Goal: Information Seeking & Learning: Learn about a topic

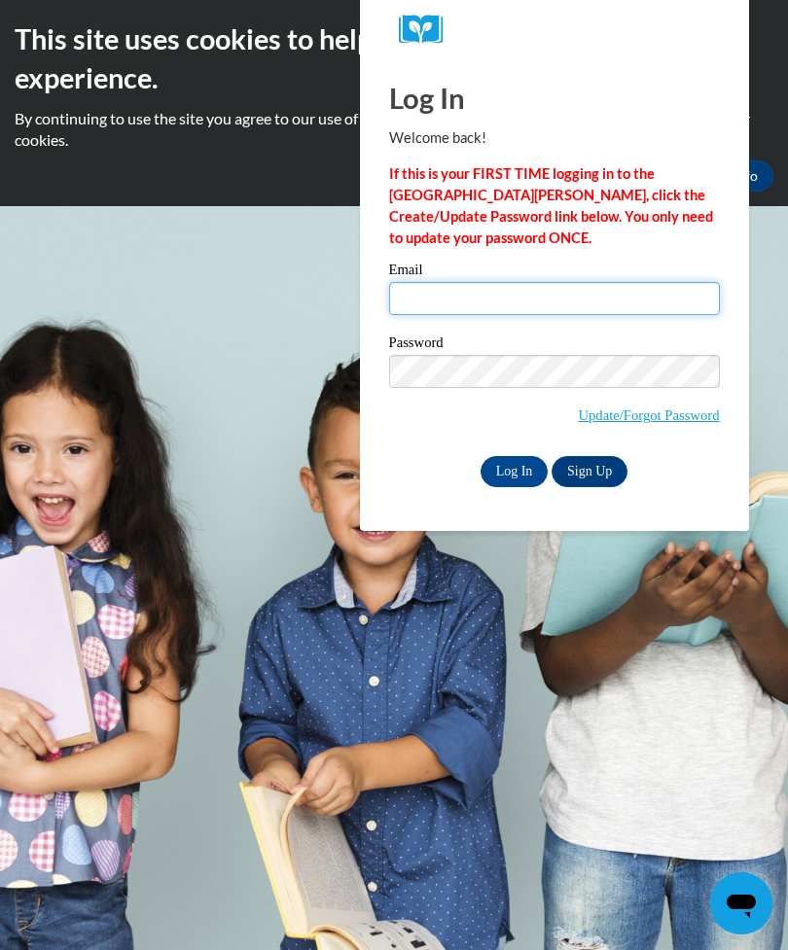
click at [608, 307] on input "Email" at bounding box center [554, 298] width 331 height 33
type input "[EMAIL_ADDRESS][DOMAIN_NAME]"
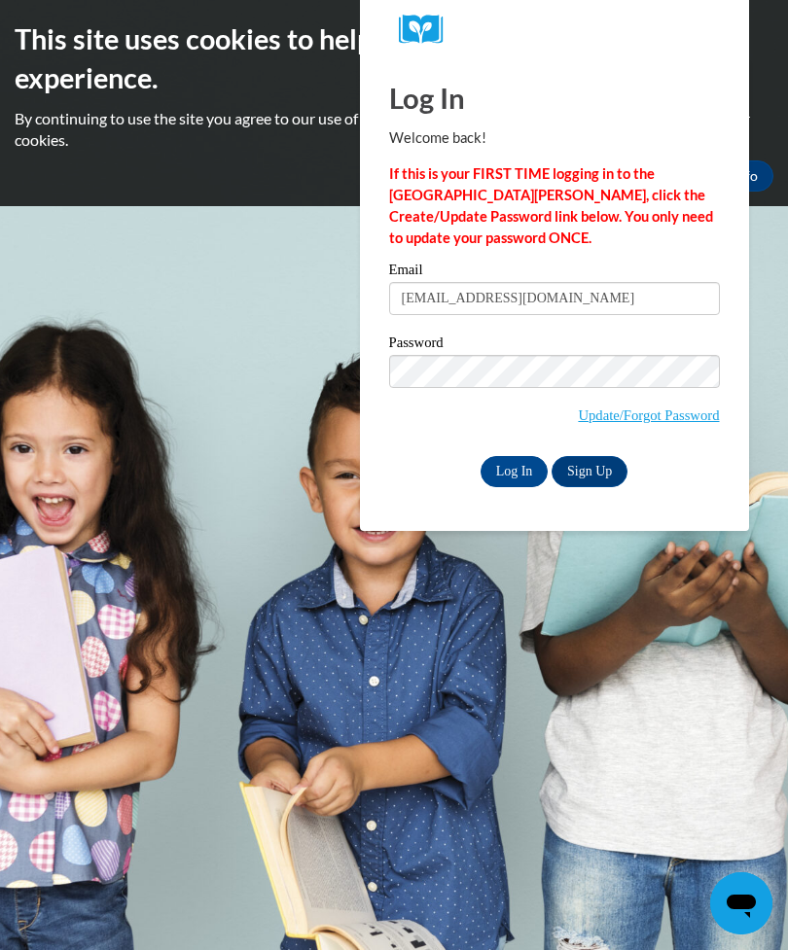
click at [518, 471] on input "Log In" at bounding box center [514, 471] width 68 height 31
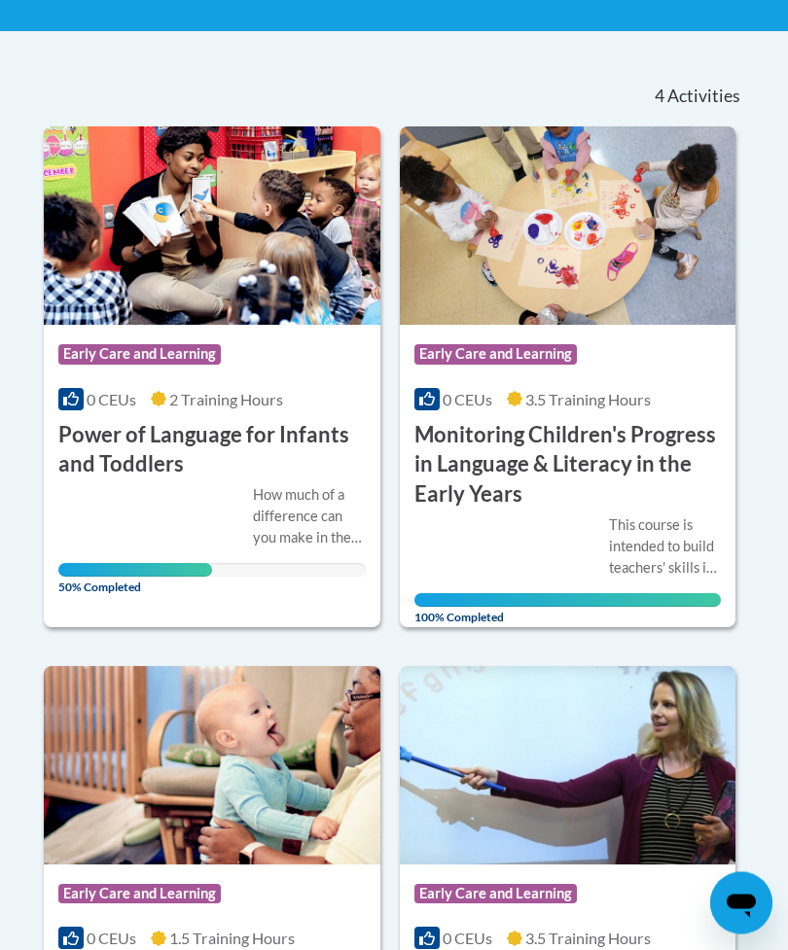
scroll to position [430, 0]
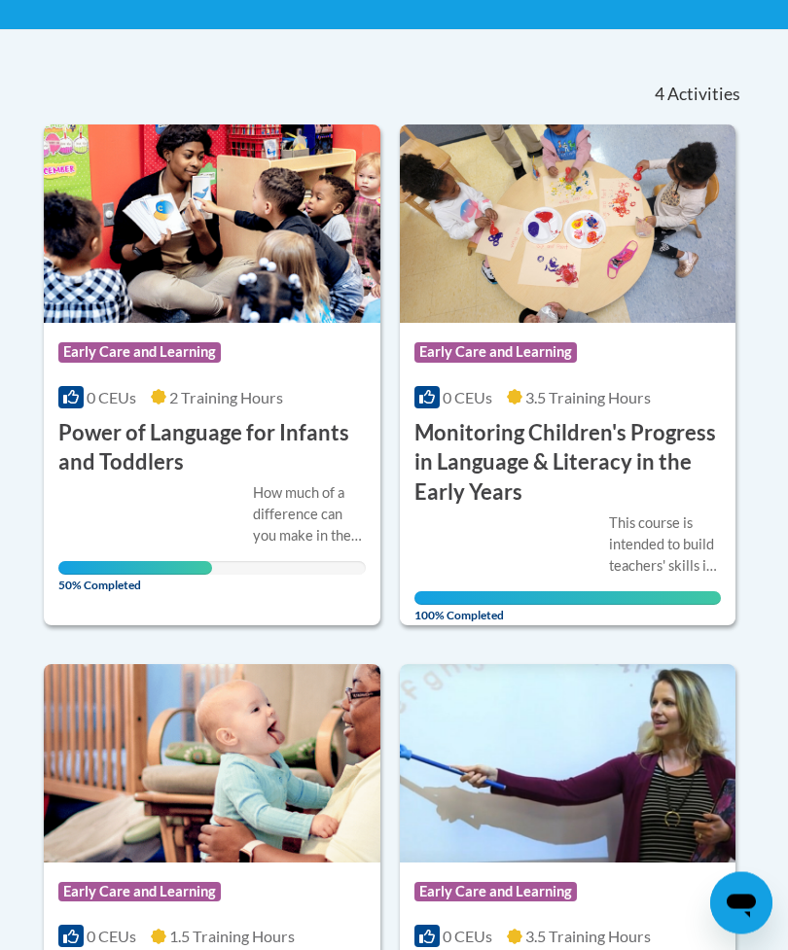
click at [114, 421] on h3 "Power of Language for Infants and Toddlers" at bounding box center [211, 449] width 307 height 60
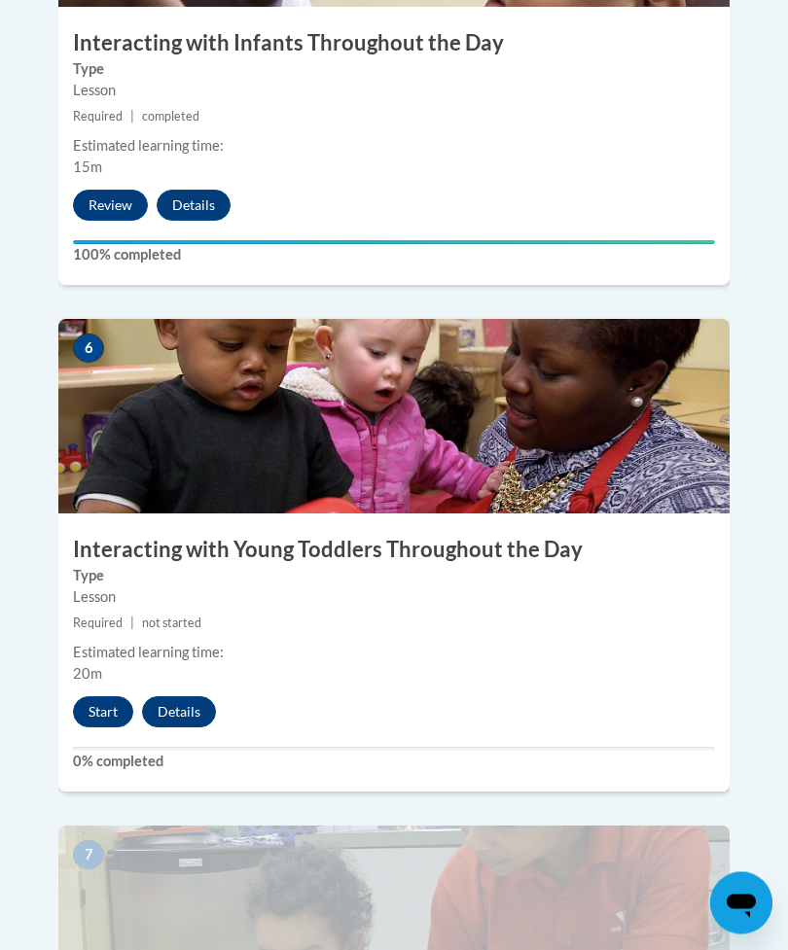
scroll to position [3031, 0]
click at [88, 696] on button "Start" at bounding box center [103, 711] width 60 height 31
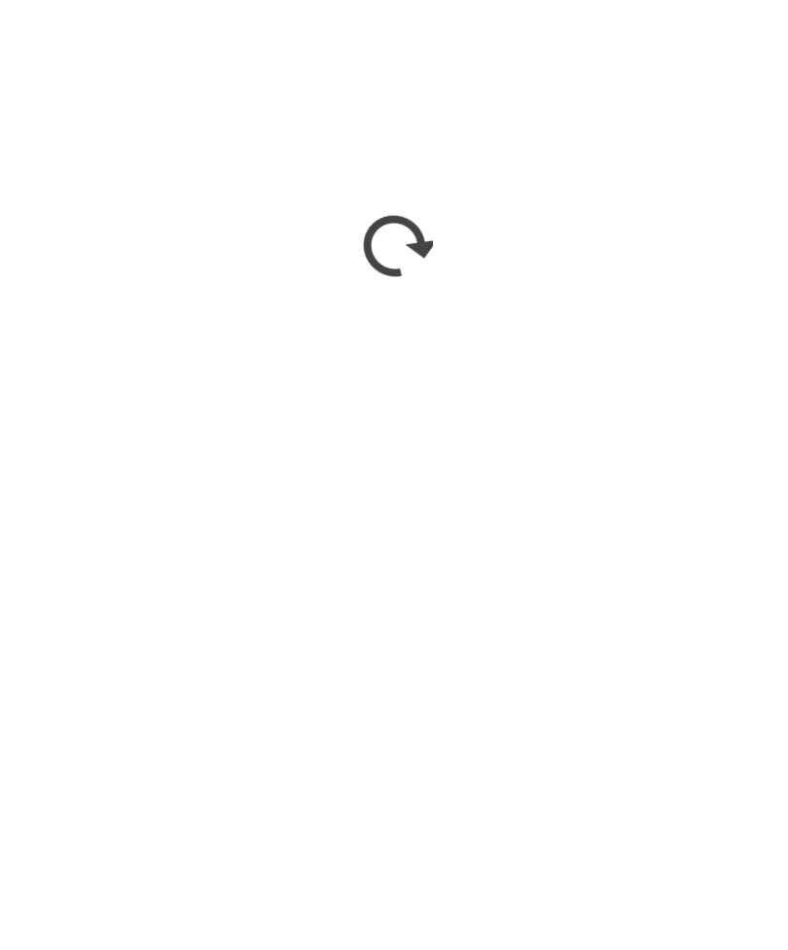
scroll to position [5302, 0]
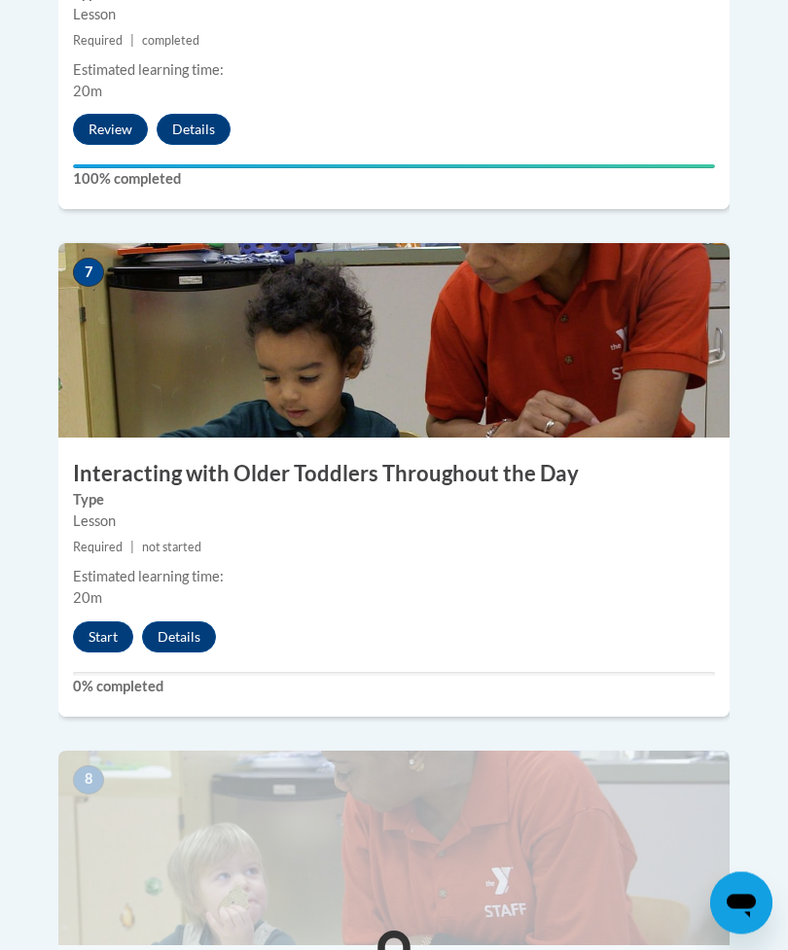
click at [115, 622] on button "Start" at bounding box center [103, 637] width 60 height 31
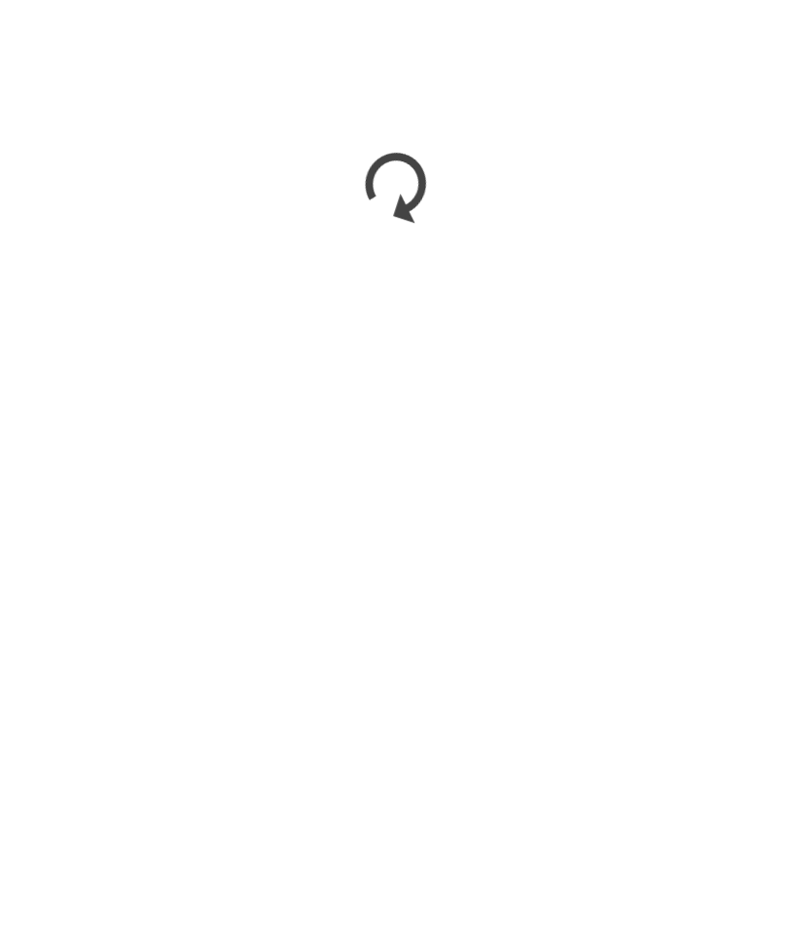
scroll to position [4621, 0]
